Goal: Obtain resource: Download file/media

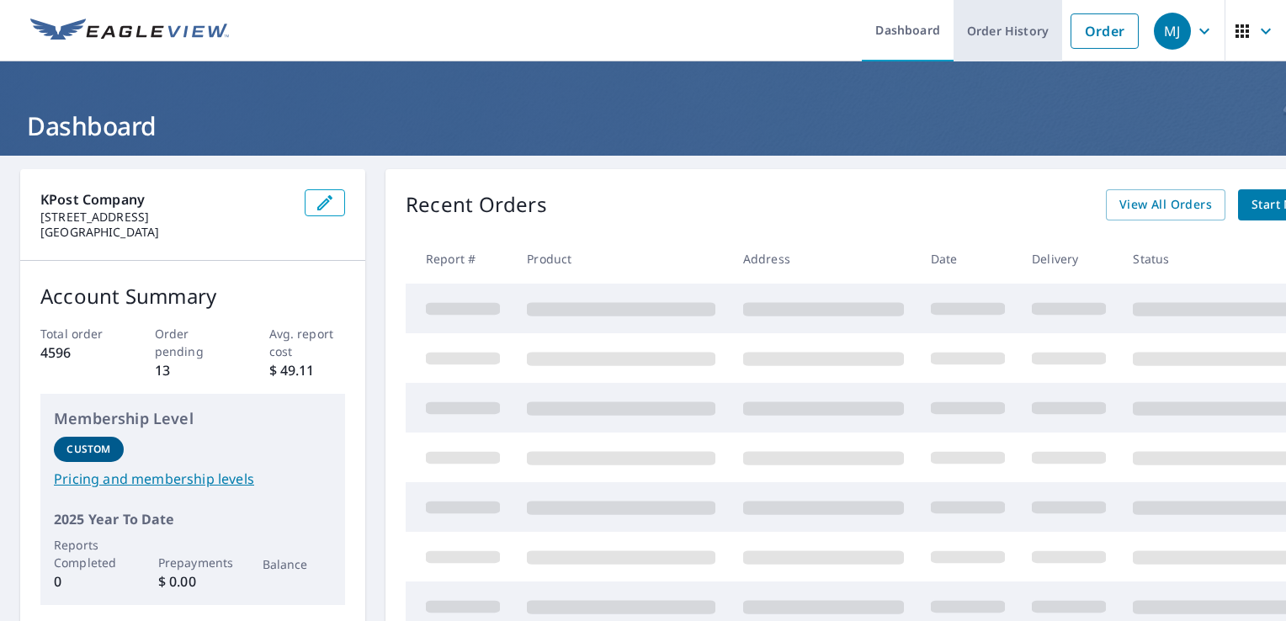
click at [978, 26] on link "Order History" at bounding box center [1007, 30] width 109 height 61
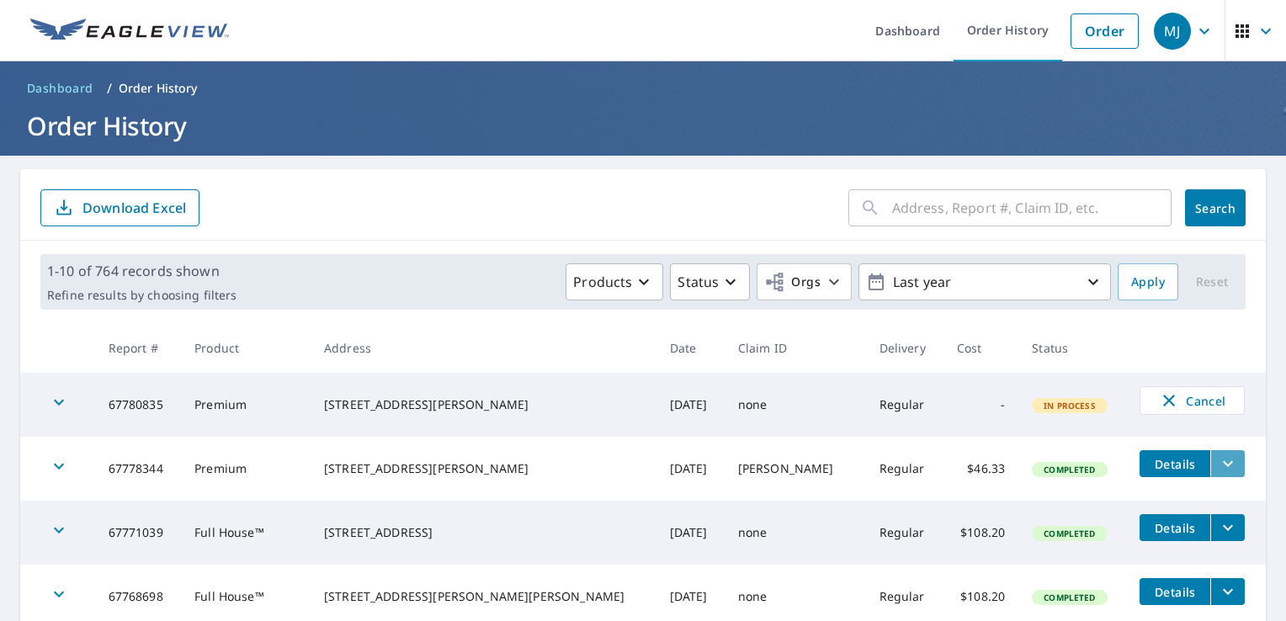
click at [1210, 459] on button "filesDropdownBtn-67778344" at bounding box center [1227, 463] width 34 height 27
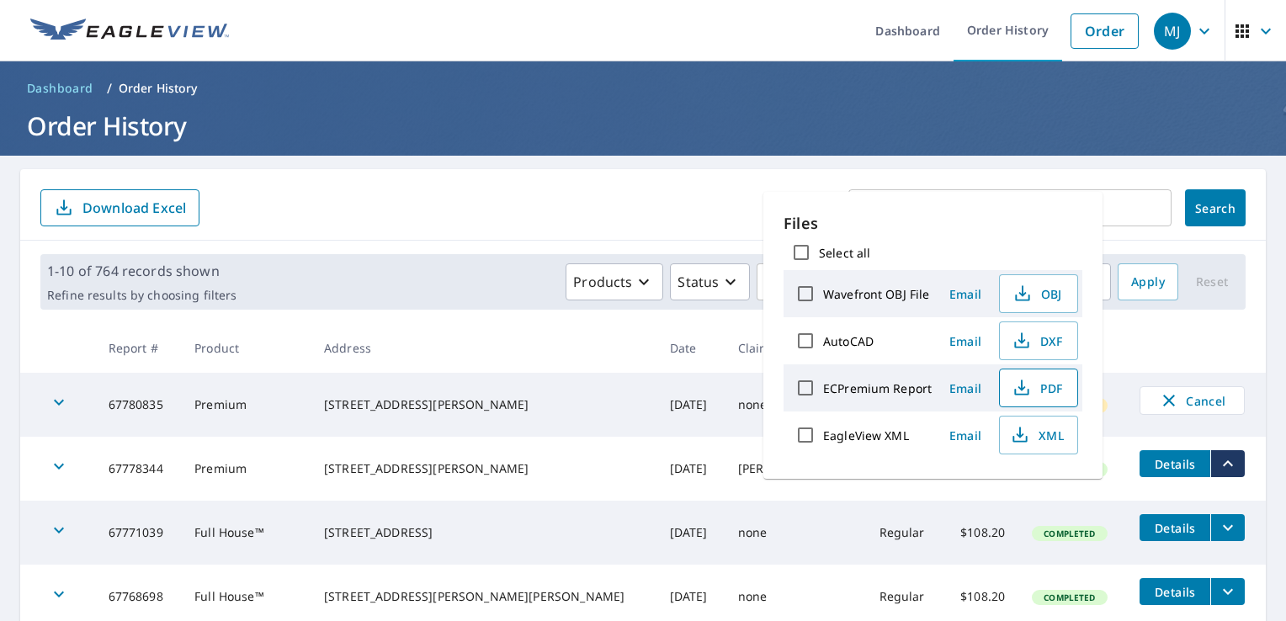
click at [1036, 382] on span "PDF" at bounding box center [1037, 388] width 54 height 20
click at [1217, 585] on icon "filesDropdownBtn-67768698" at bounding box center [1227, 591] width 20 height 20
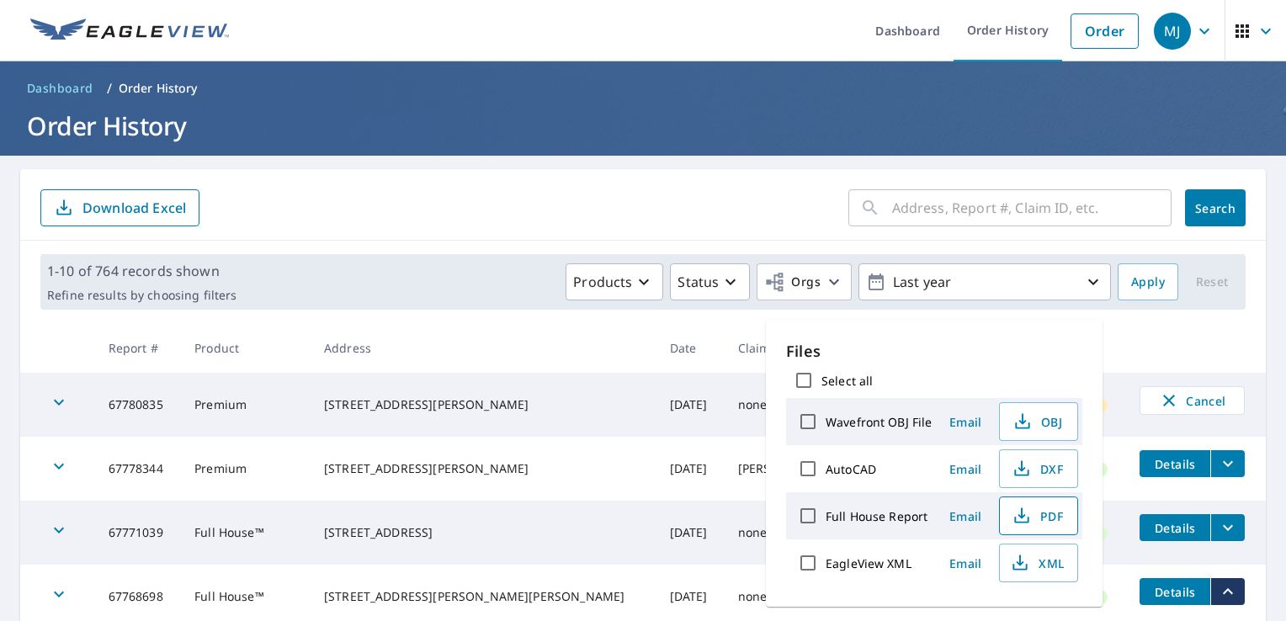
click at [1060, 517] on span "PDF" at bounding box center [1037, 516] width 54 height 20
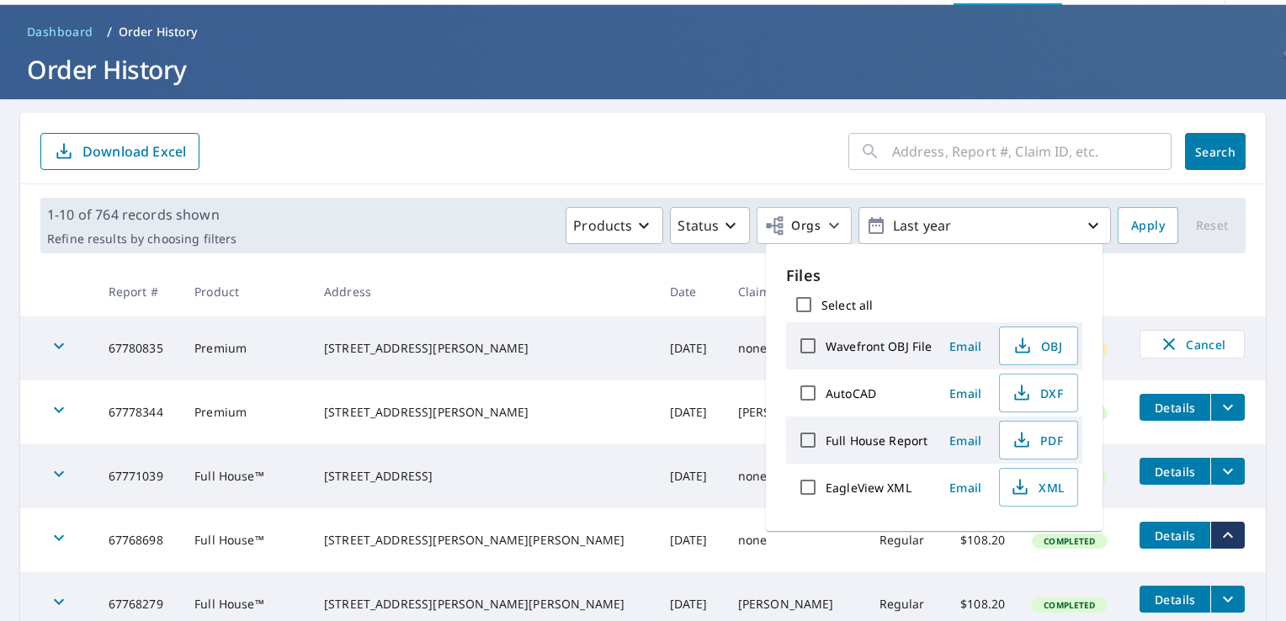
scroll to position [84, 0]
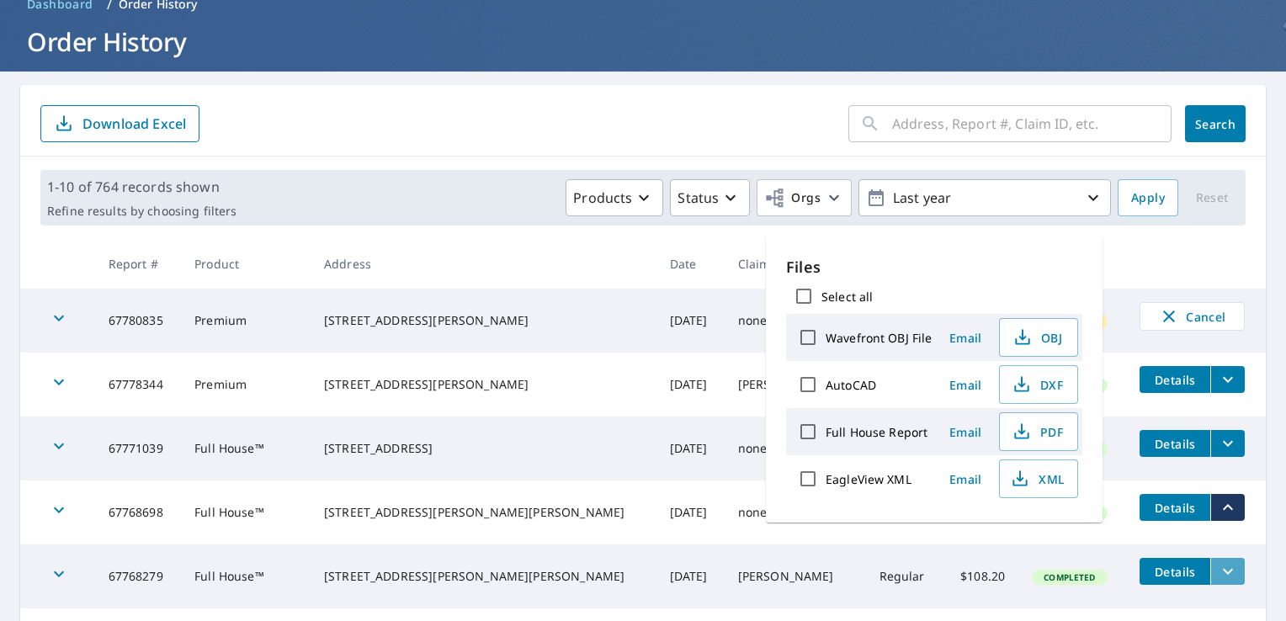
click at [1217, 570] on icon "filesDropdownBtn-67768279" at bounding box center [1227, 571] width 20 height 20
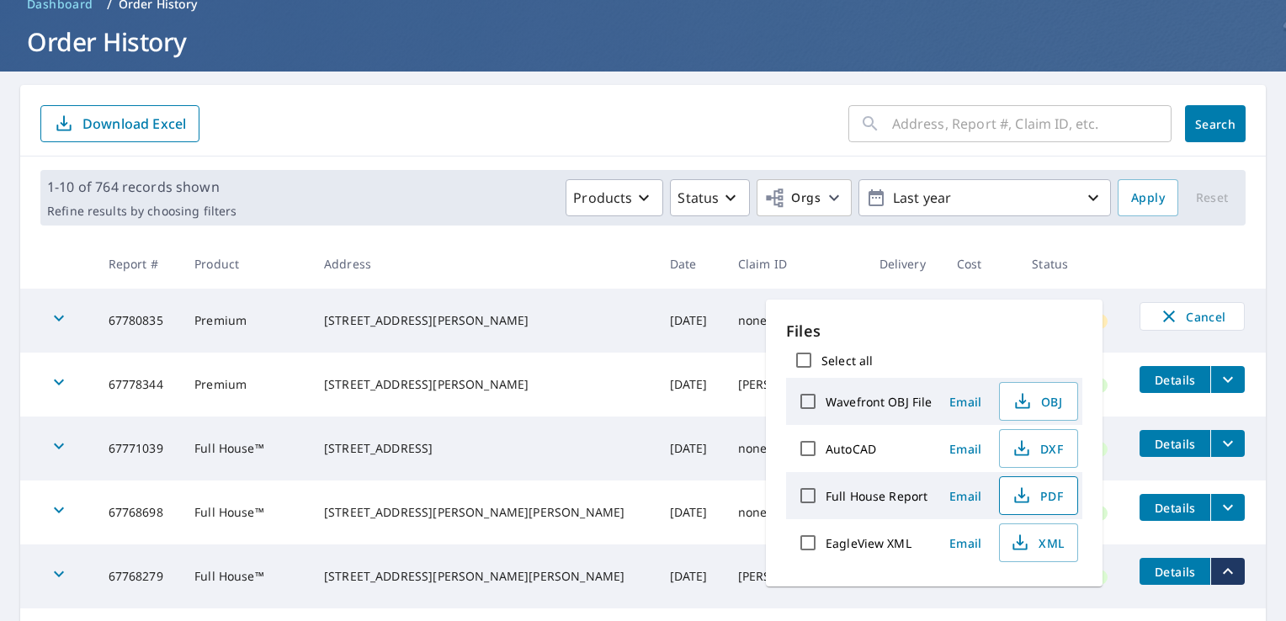
click at [1019, 490] on icon "button" at bounding box center [1021, 492] width 8 height 11
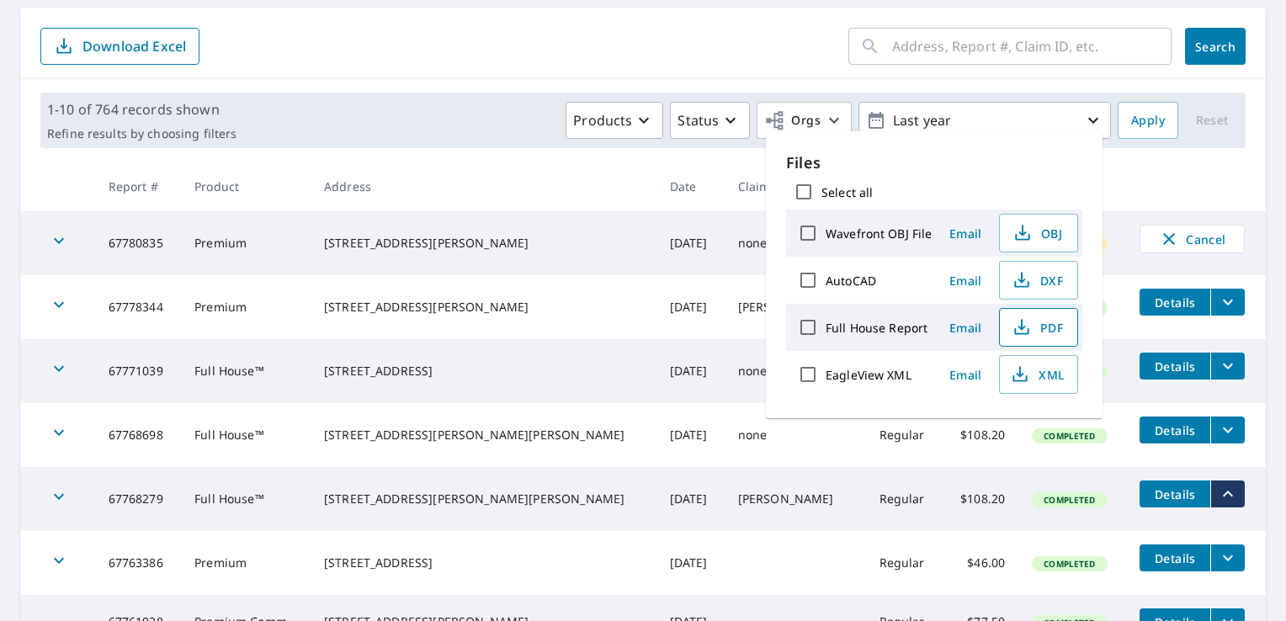
scroll to position [252, 0]
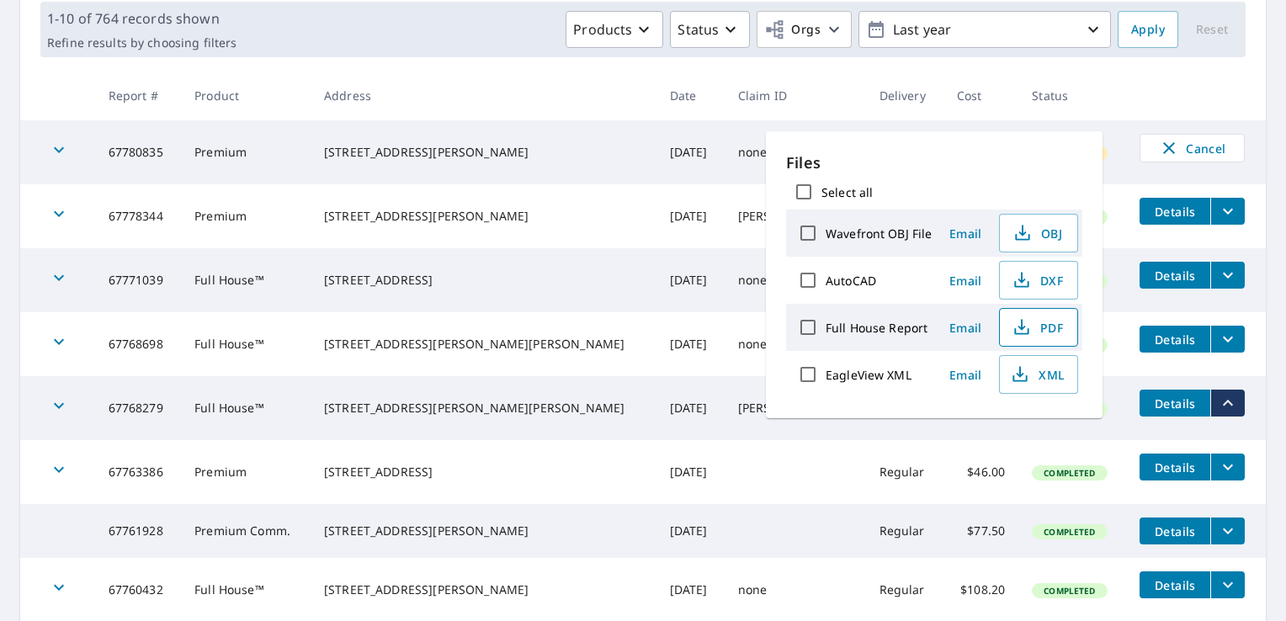
click at [485, 480] on div "[STREET_ADDRESS]" at bounding box center [483, 472] width 319 height 17
